Goal: Find specific page/section: Find specific page/section

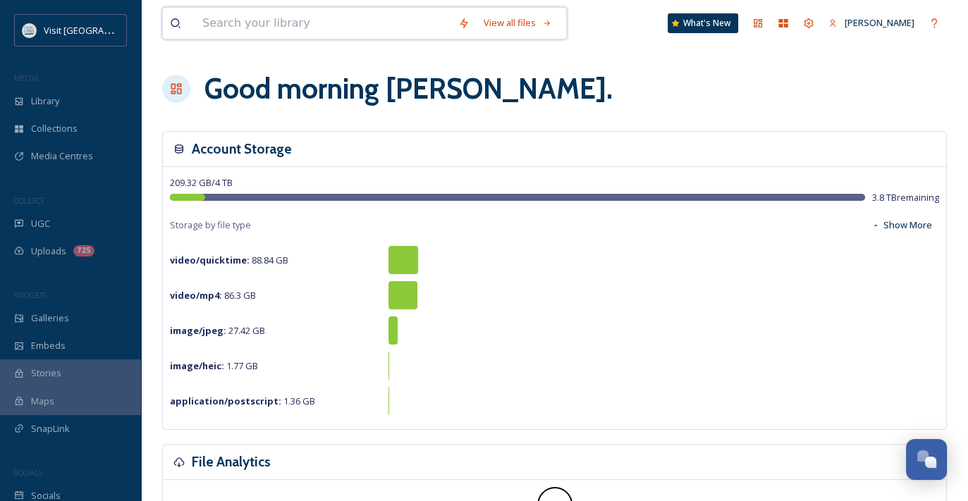
click at [227, 28] on input at bounding box center [323, 23] width 256 height 31
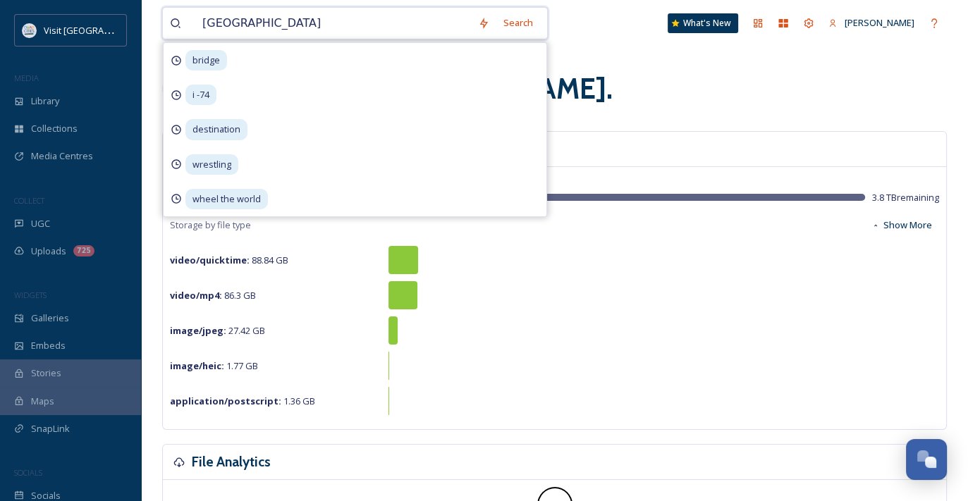
type input "[GEOGRAPHIC_DATA]"
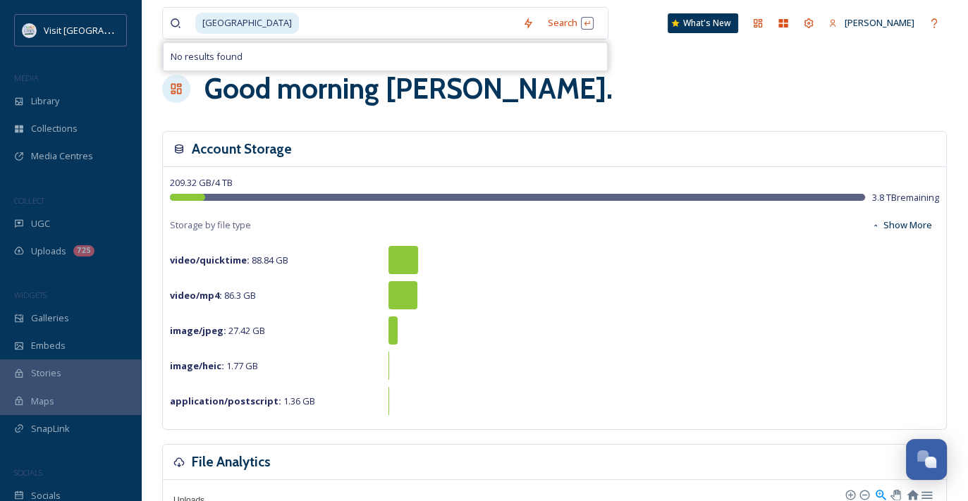
click at [817, 71] on div "Good morning [PERSON_NAME] ." at bounding box center [554, 89] width 785 height 42
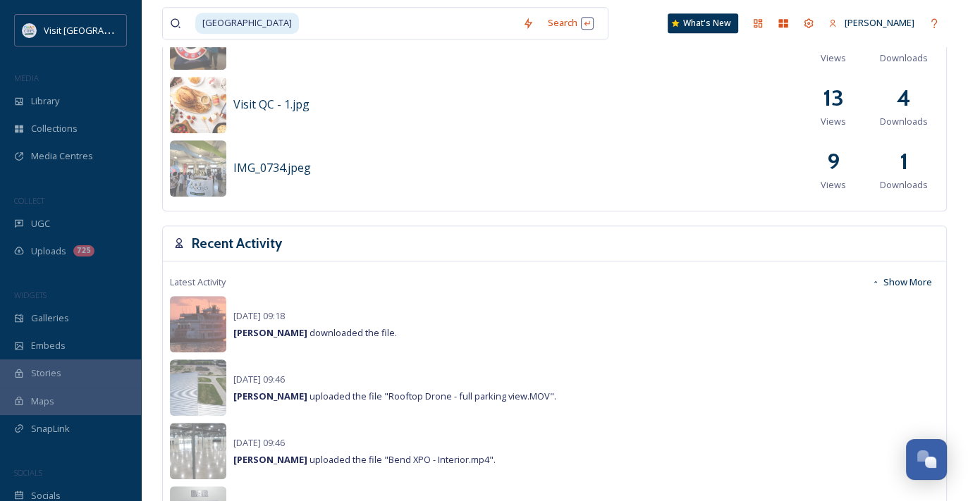
scroll to position [917, 0]
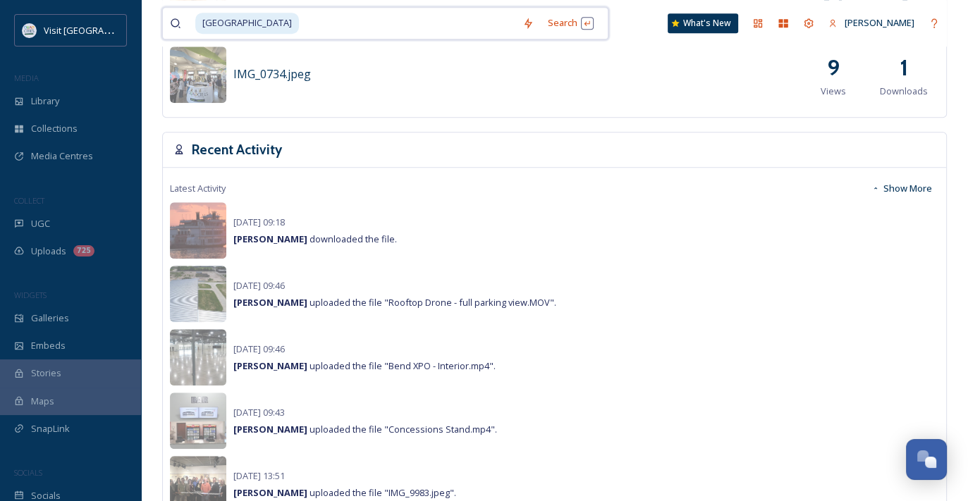
drag, startPoint x: 358, startPoint y: 29, endPoint x: 1, endPoint y: 15, distance: 357.8
click at [1, 15] on div "Visit Quad Cities MEDIA Library Collections Media Centres COLLECT UGC Uploads 7…" at bounding box center [484, 229] width 968 height 2292
type input "e"
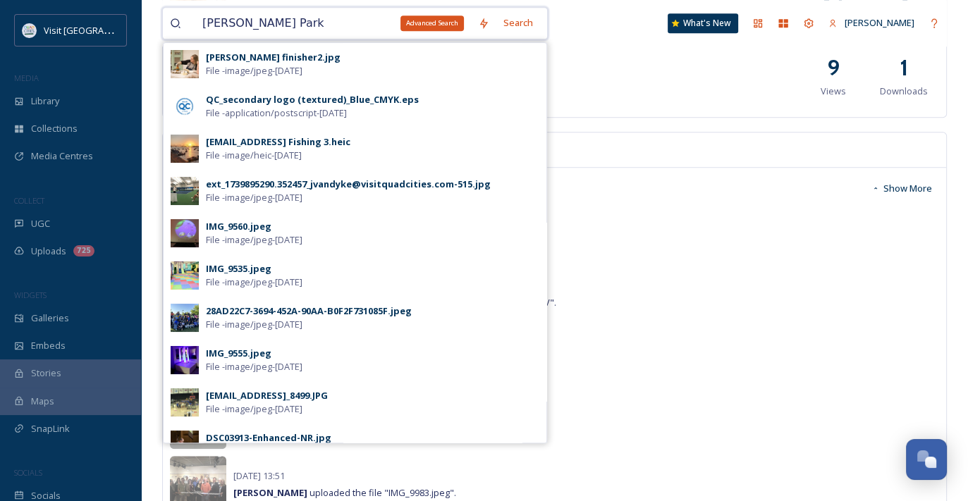
type input "[PERSON_NAME] Park"
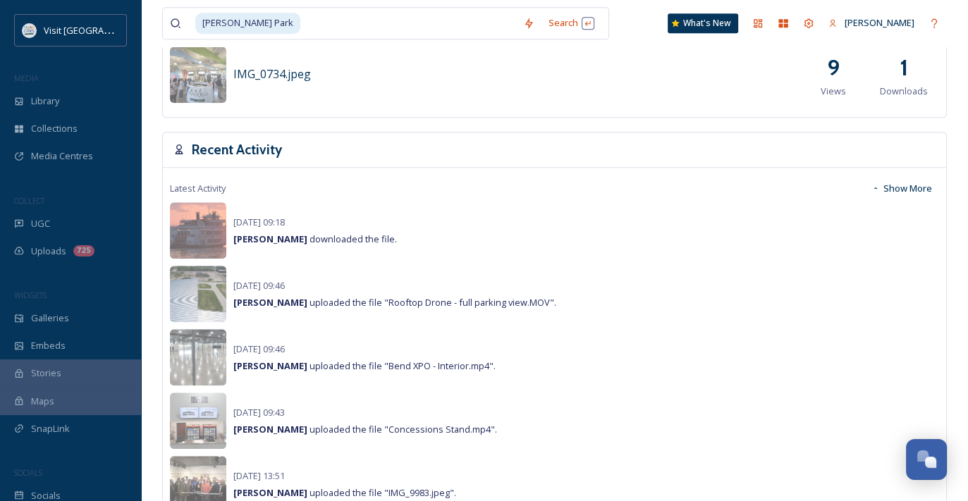
drag, startPoint x: 388, startPoint y: 2, endPoint x: 171, endPoint y: -6, distance: 216.7
click at [171, 0] on html "Visit Quad Cities MEDIA Library Collections Media Centres COLLECT UGC Uploads 7…" at bounding box center [484, 229] width 968 height 2292
click at [470, 28] on input at bounding box center [409, 23] width 214 height 31
drag, startPoint x: 468, startPoint y: 28, endPoint x: 87, endPoint y: 16, distance: 381.0
click at [87, 16] on div "Visit Quad Cities MEDIA Library Collections Media Centres COLLECT UGC Uploads 7…" at bounding box center [484, 229] width 968 height 2292
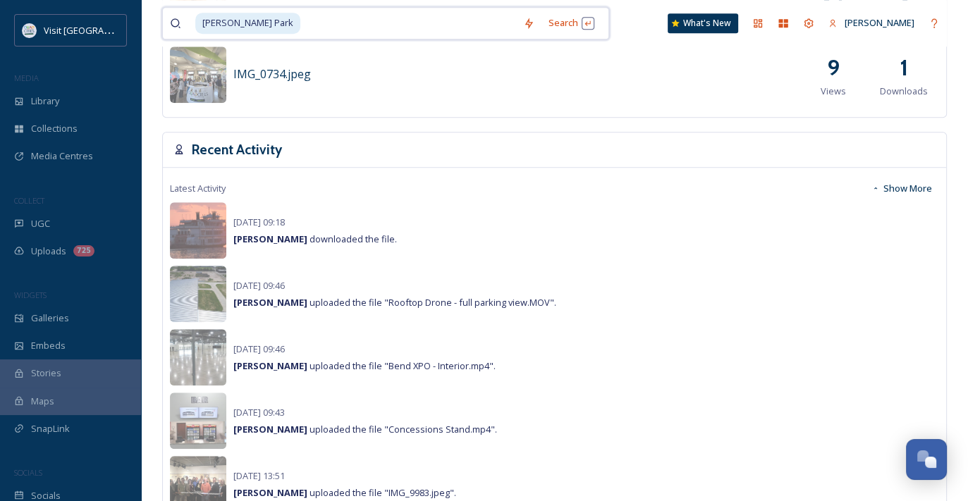
drag, startPoint x: 376, startPoint y: 28, endPoint x: 205, endPoint y: 11, distance: 171.4
click at [205, 11] on div "[PERSON_NAME] Park" at bounding box center [355, 23] width 321 height 31
type input "M"
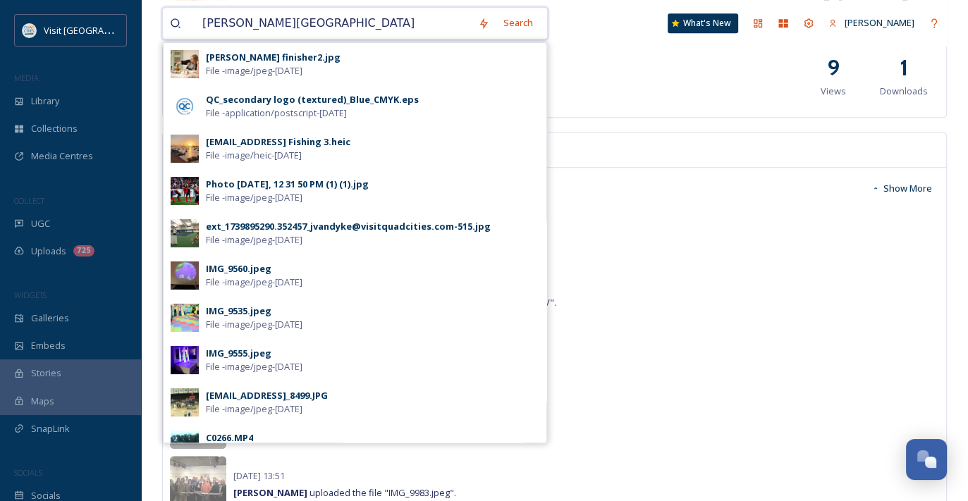
type input "[PERSON_NAME][GEOGRAPHIC_DATA]"
